Goal: Information Seeking & Learning: Learn about a topic

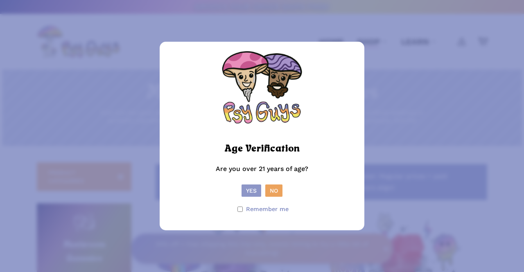
click at [254, 189] on button "Yes" at bounding box center [252, 191] width 20 height 12
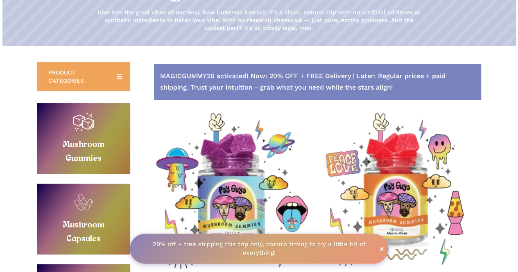
scroll to position [106, 0]
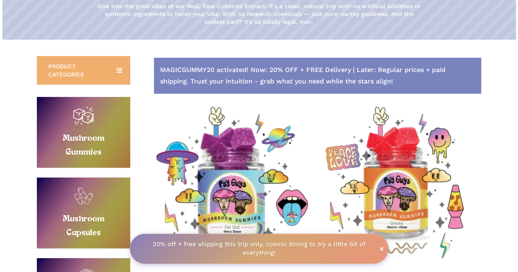
click at [120, 66] on icon at bounding box center [119, 70] width 13 height 13
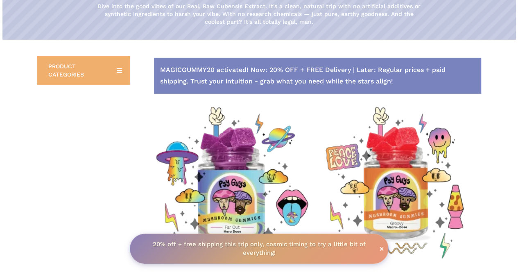
click at [120, 66] on icon at bounding box center [119, 70] width 13 height 13
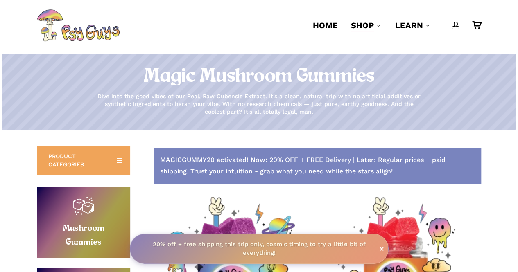
scroll to position [0, 0]
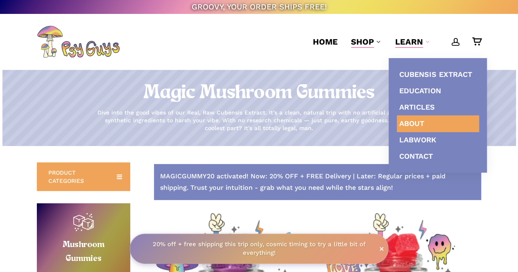
click at [415, 120] on span "About" at bounding box center [411, 123] width 25 height 9
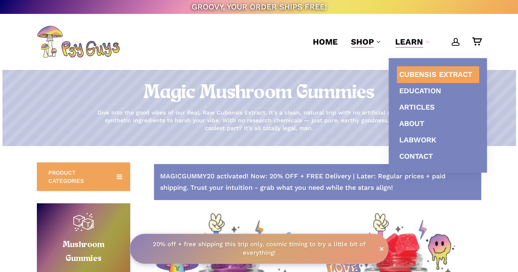
click at [408, 74] on span "Cubensis Extract" at bounding box center [435, 74] width 73 height 9
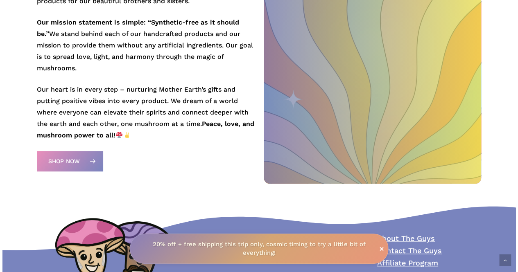
scroll to position [52, 0]
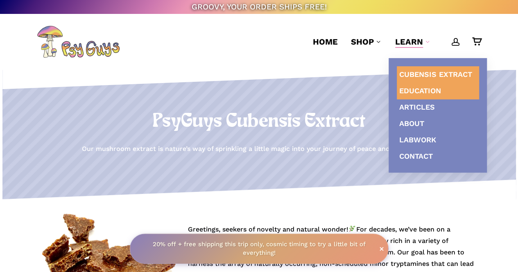
click at [416, 85] on link "Education" at bounding box center [438, 91] width 82 height 16
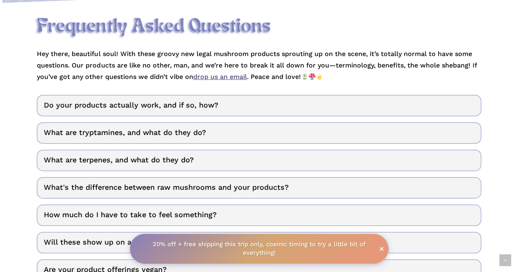
scroll to position [198, 0]
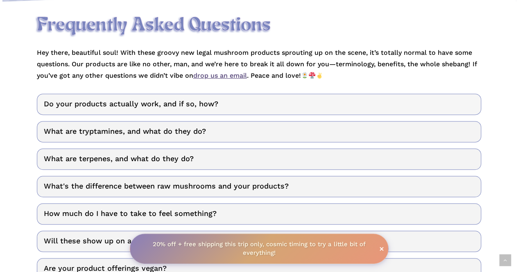
click at [457, 99] on link "Do your products actually work, and if so, how?" at bounding box center [259, 104] width 444 height 21
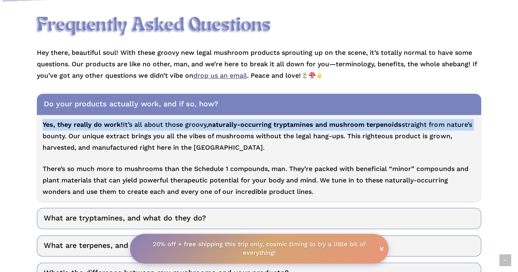
drag, startPoint x: 518, startPoint y: 88, endPoint x: 524, endPoint y: 117, distance: 28.9
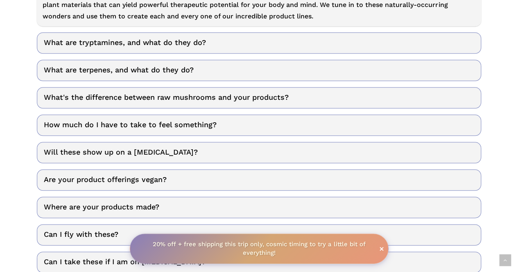
scroll to position [376, 0]
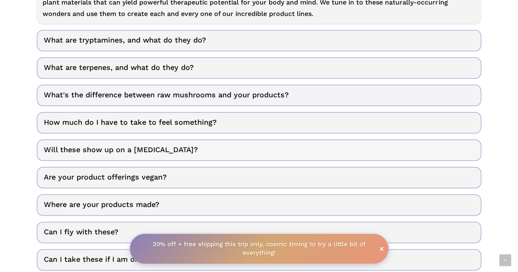
click at [461, 149] on link "Will these show up on a drug test?" at bounding box center [259, 150] width 444 height 21
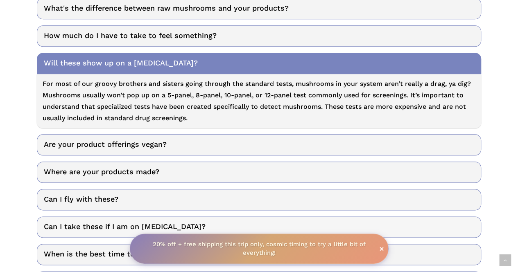
click at [448, 220] on link "Can I take these if I am on SSRIs?" at bounding box center [259, 227] width 444 height 21
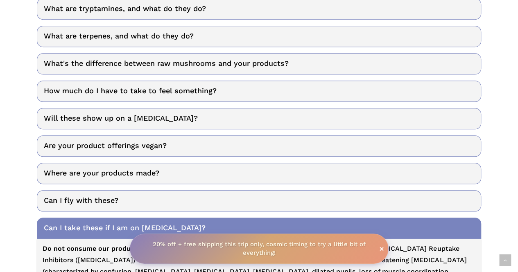
scroll to position [265, 0]
